Goal: Task Accomplishment & Management: Use online tool/utility

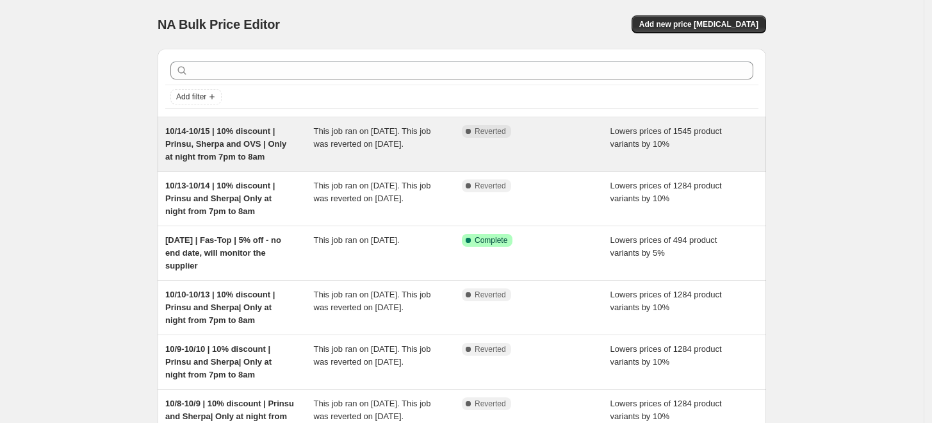
click at [255, 147] on span "10/14-10/15 | 10% discount | Prinsu, Sherpa and OVS | Only at night from 7pm to…" at bounding box center [225, 143] width 121 height 35
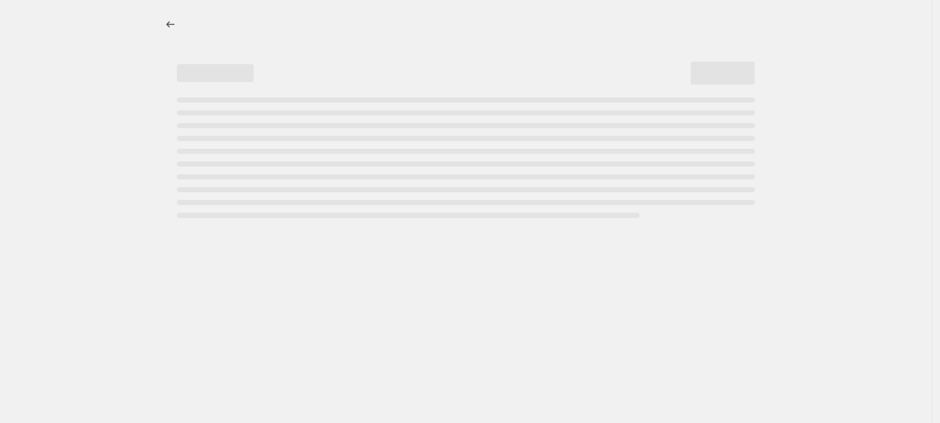
select select "percentage"
select select "vendor"
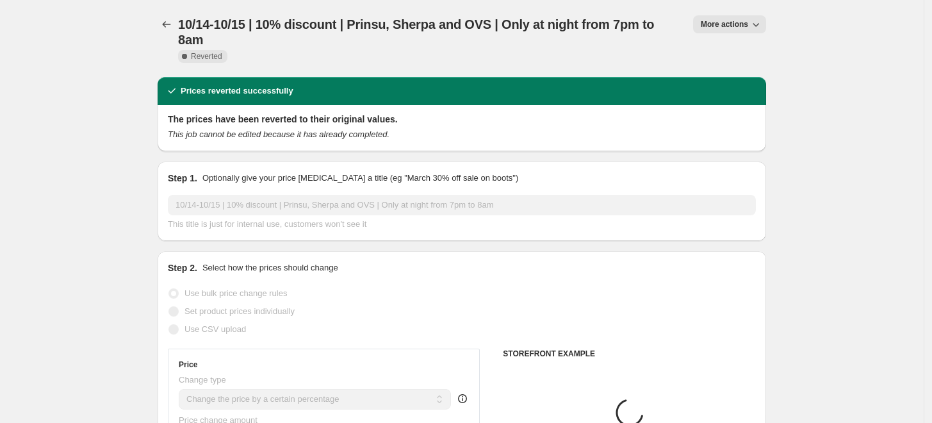
click at [744, 18] on button "More actions" at bounding box center [729, 24] width 73 height 18
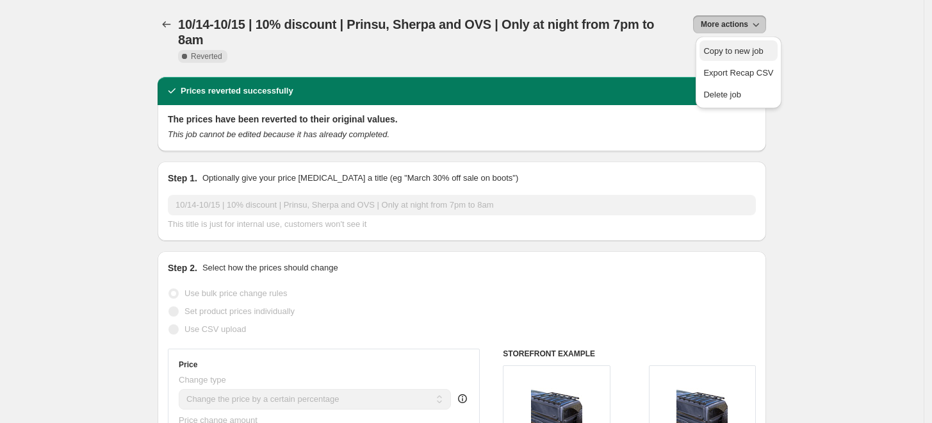
click at [751, 47] on span "Copy to new job" at bounding box center [733, 51] width 60 height 10
select select "percentage"
select select "vendor"
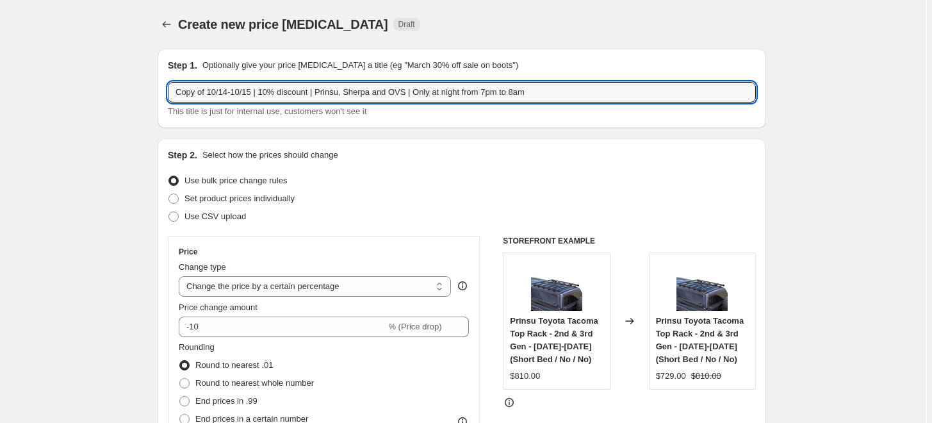
drag, startPoint x: 213, startPoint y: 91, endPoint x: 127, endPoint y: 91, distance: 86.5
click at [201, 89] on input "10/14-10/15 | 10% discount | Prinsu, Sherpa and OVS | Only at night from 7pm to…" at bounding box center [462, 92] width 588 height 20
click at [225, 94] on input "10/15-10/15 | 10% discount | Prinsu, Sherpa and OVS | Only at night from 7pm to…" at bounding box center [462, 92] width 588 height 20
type input "10/15-10/16 | 10% discount | Prinsu, Sherpa and OVS | Only at night from 7pm to…"
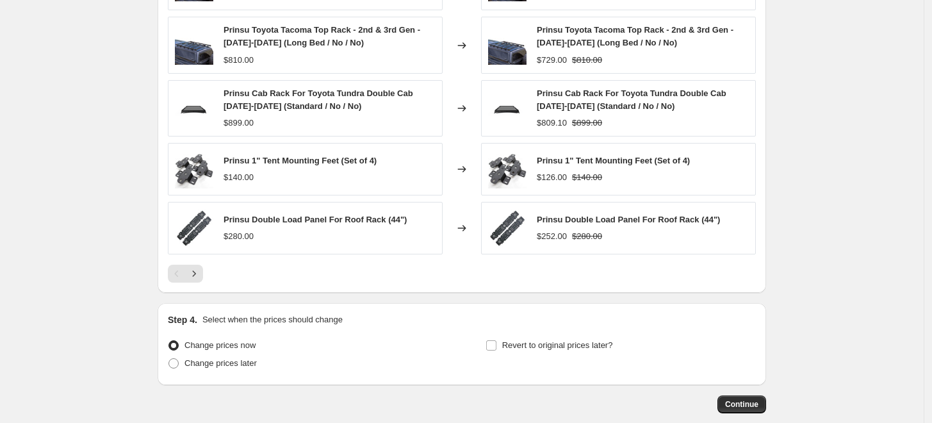
scroll to position [1068, 0]
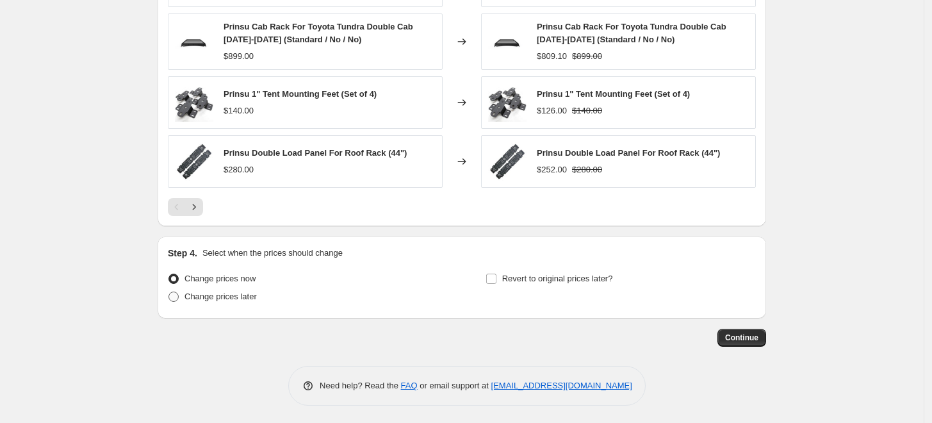
click at [222, 295] on span "Change prices later" at bounding box center [220, 296] width 72 height 10
click at [169, 292] on input "Change prices later" at bounding box center [168, 291] width 1 height 1
radio input "true"
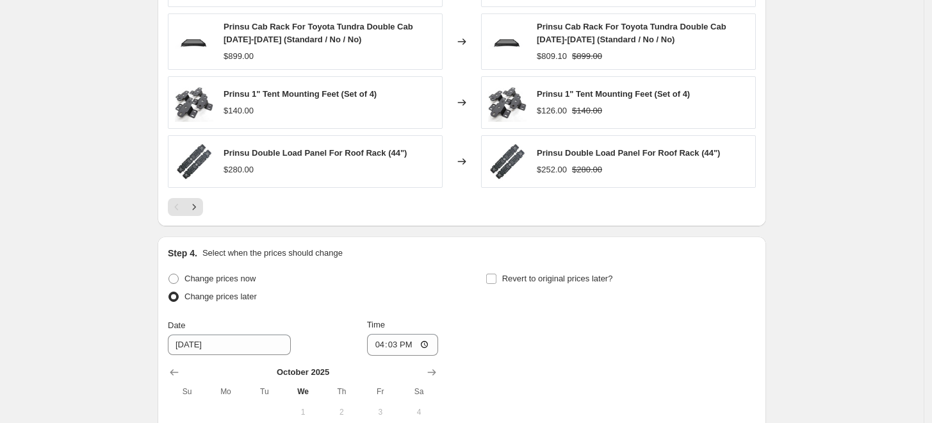
scroll to position [1282, 0]
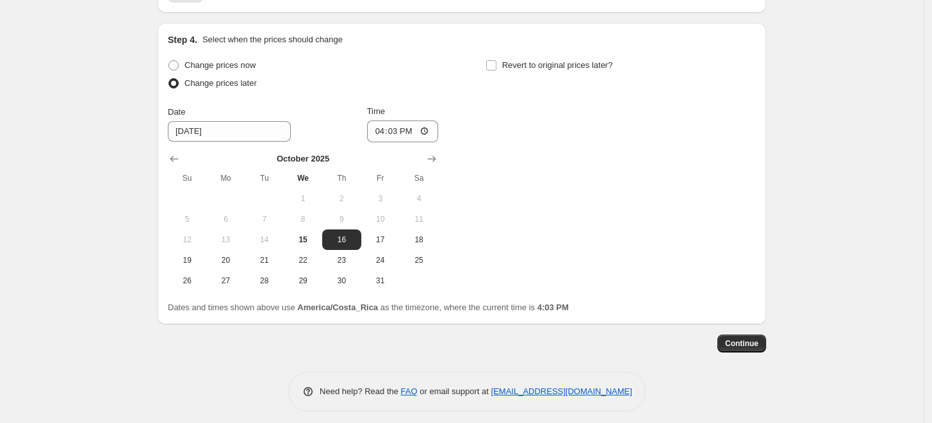
click at [304, 226] on button "8" at bounding box center [303, 219] width 38 height 20
click at [314, 234] on span "15" at bounding box center [303, 239] width 28 height 10
type input "[DATE]"
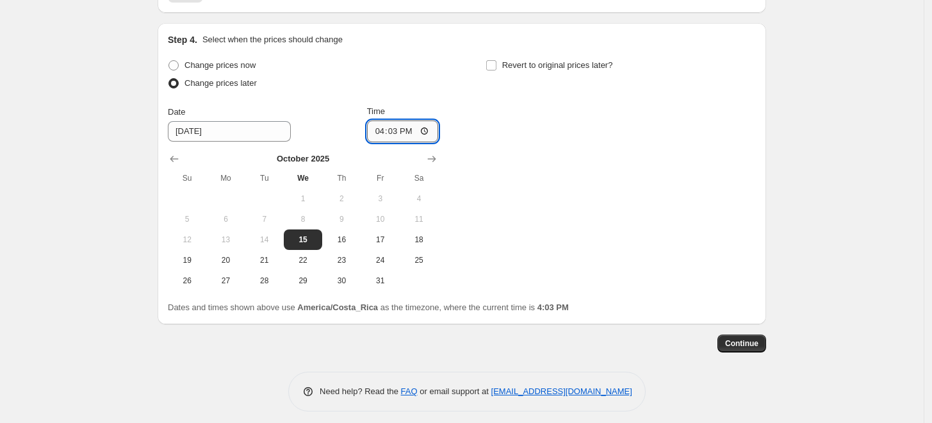
click at [382, 127] on input "16:03" at bounding box center [403, 131] width 72 height 22
type input "19:00"
click at [504, 58] on label "Revert to original prices later?" at bounding box center [549, 65] width 127 height 18
click at [496, 60] on input "Revert to original prices later?" at bounding box center [491, 65] width 10 height 10
checkbox input "true"
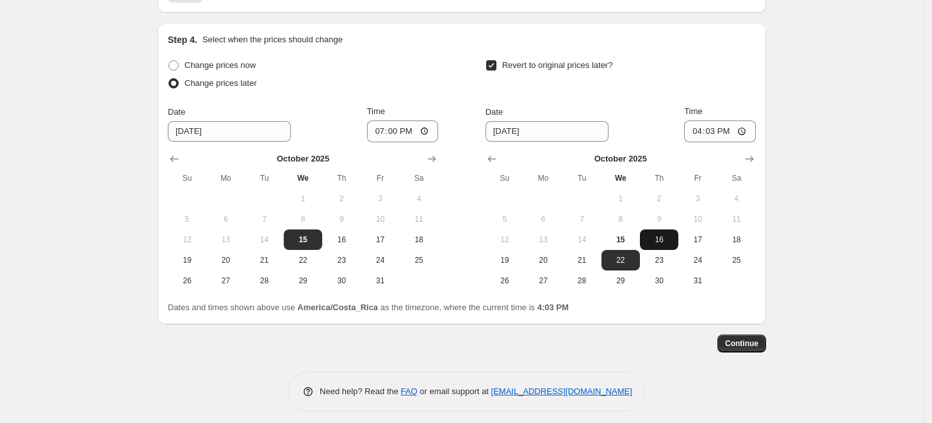
click at [667, 234] on span "16" at bounding box center [659, 239] width 28 height 10
type input "[DATE]"
click at [695, 135] on input "16:03" at bounding box center [720, 131] width 72 height 22
type input "08:00"
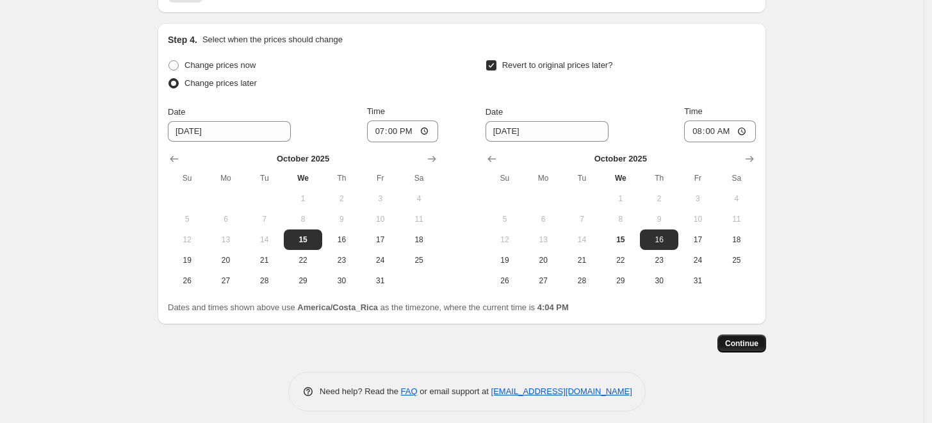
click at [766, 339] on button "Continue" at bounding box center [741, 343] width 49 height 18
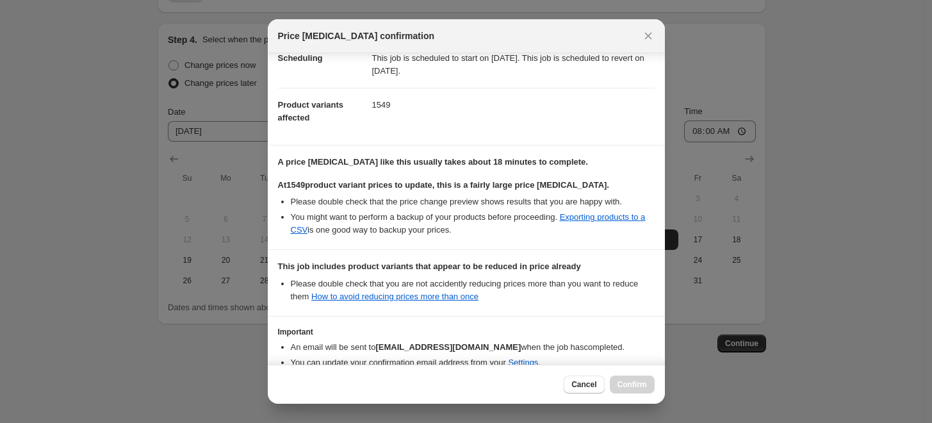
scroll to position [209, 0]
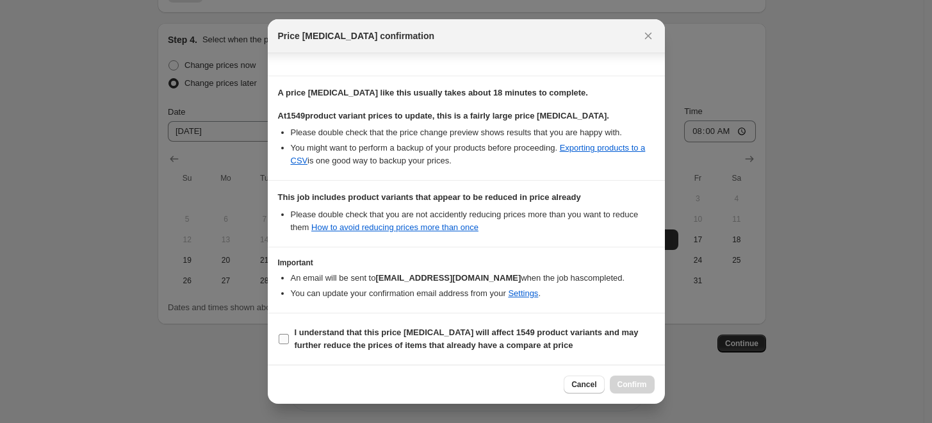
click at [291, 340] on label "I understand that this price [MEDICAL_DATA] will affect 1549 product variants a…" at bounding box center [466, 338] width 377 height 31
click at [289, 340] on input "I understand that this price [MEDICAL_DATA] will affect 1549 product variants a…" at bounding box center [284, 339] width 10 height 10
checkbox input "true"
click at [632, 381] on span "Confirm" at bounding box center [631, 384] width 29 height 10
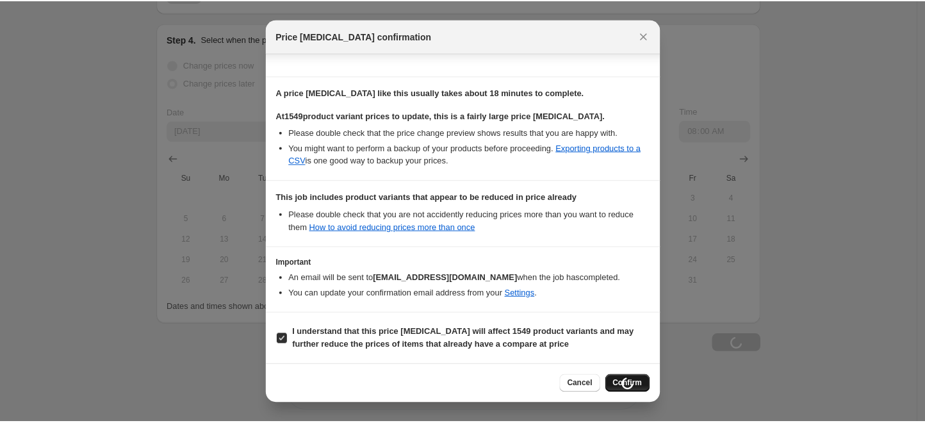
scroll to position [1310, 0]
